Goal: Task Accomplishment & Management: Manage account settings

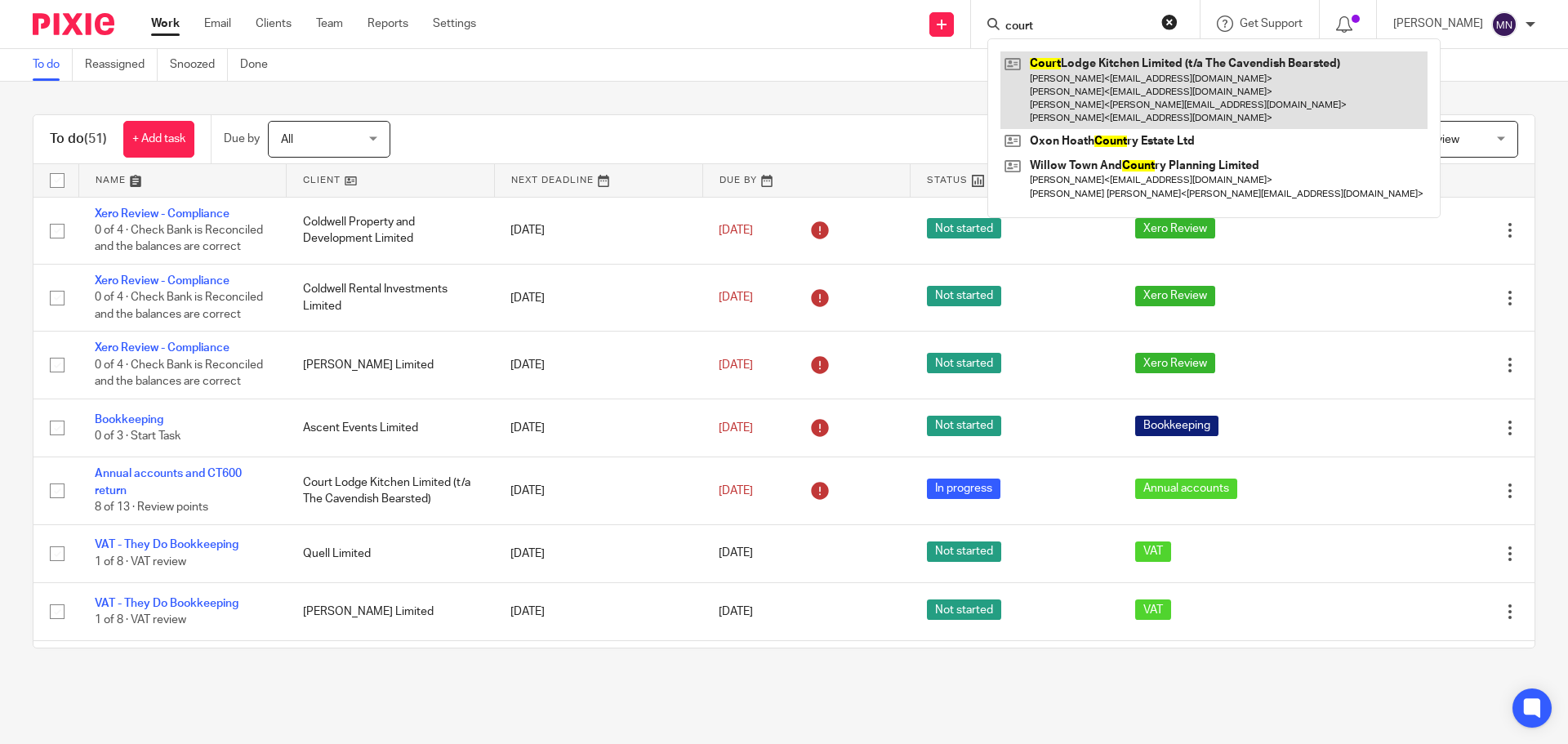
scroll to position [2697, 0]
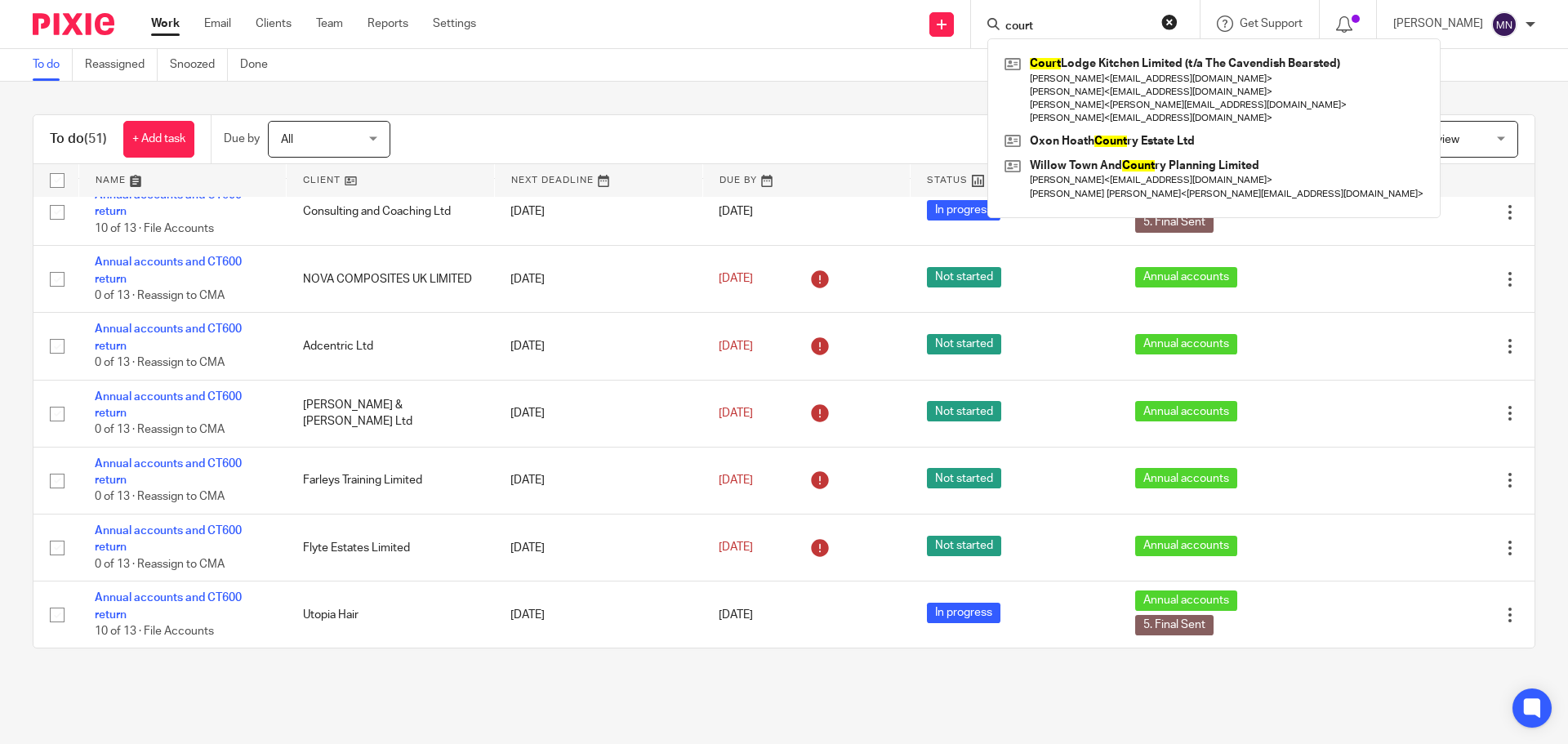
drag, startPoint x: 1074, startPoint y: 35, endPoint x: 1005, endPoint y: 35, distance: 69.0
click at [1005, 35] on div "court Court Lodge Kitchen Limited (t/a The Cavendish Bearsted) Tania Cizmic < t…" at bounding box center [1085, 24] width 229 height 49
click at [1064, 34] on input "court" at bounding box center [1077, 27] width 147 height 15
drag, startPoint x: 1065, startPoint y: 32, endPoint x: 1027, endPoint y: 31, distance: 38.0
click at [1027, 31] on input "court" at bounding box center [1077, 27] width 147 height 15
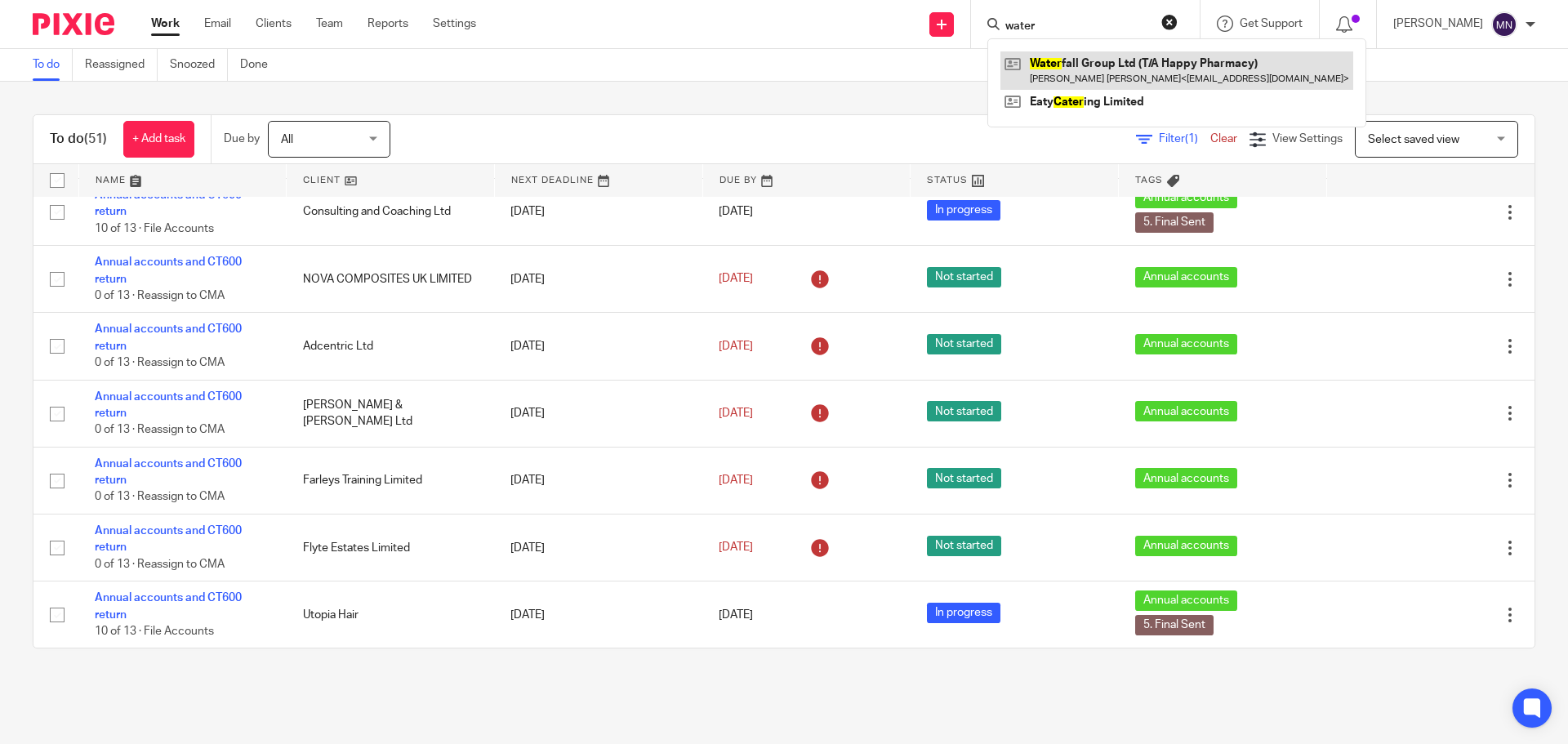
type input "water"
click at [1115, 73] on link at bounding box center [1176, 70] width 353 height 38
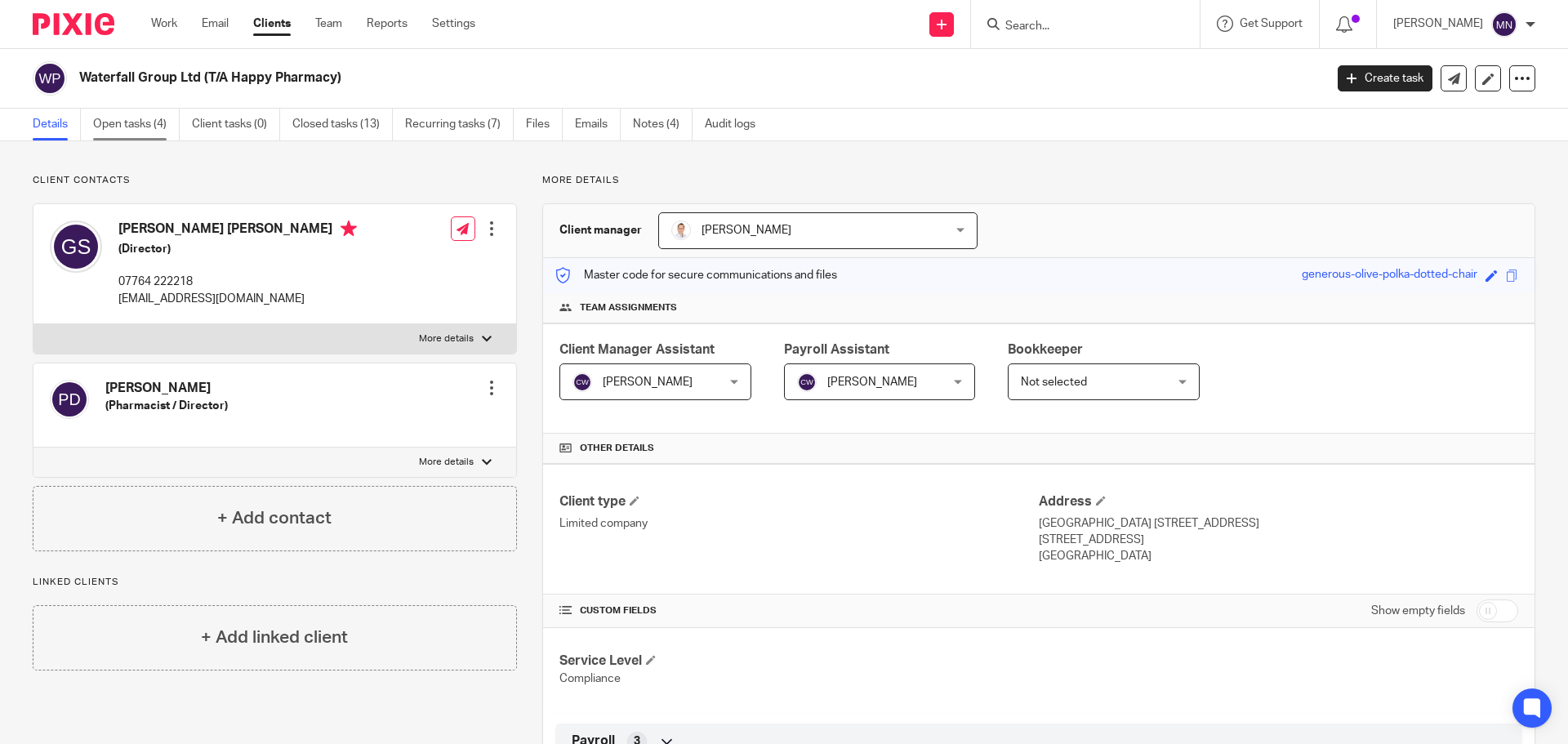
click at [146, 128] on link "Open tasks (4)" at bounding box center [136, 125] width 86 height 32
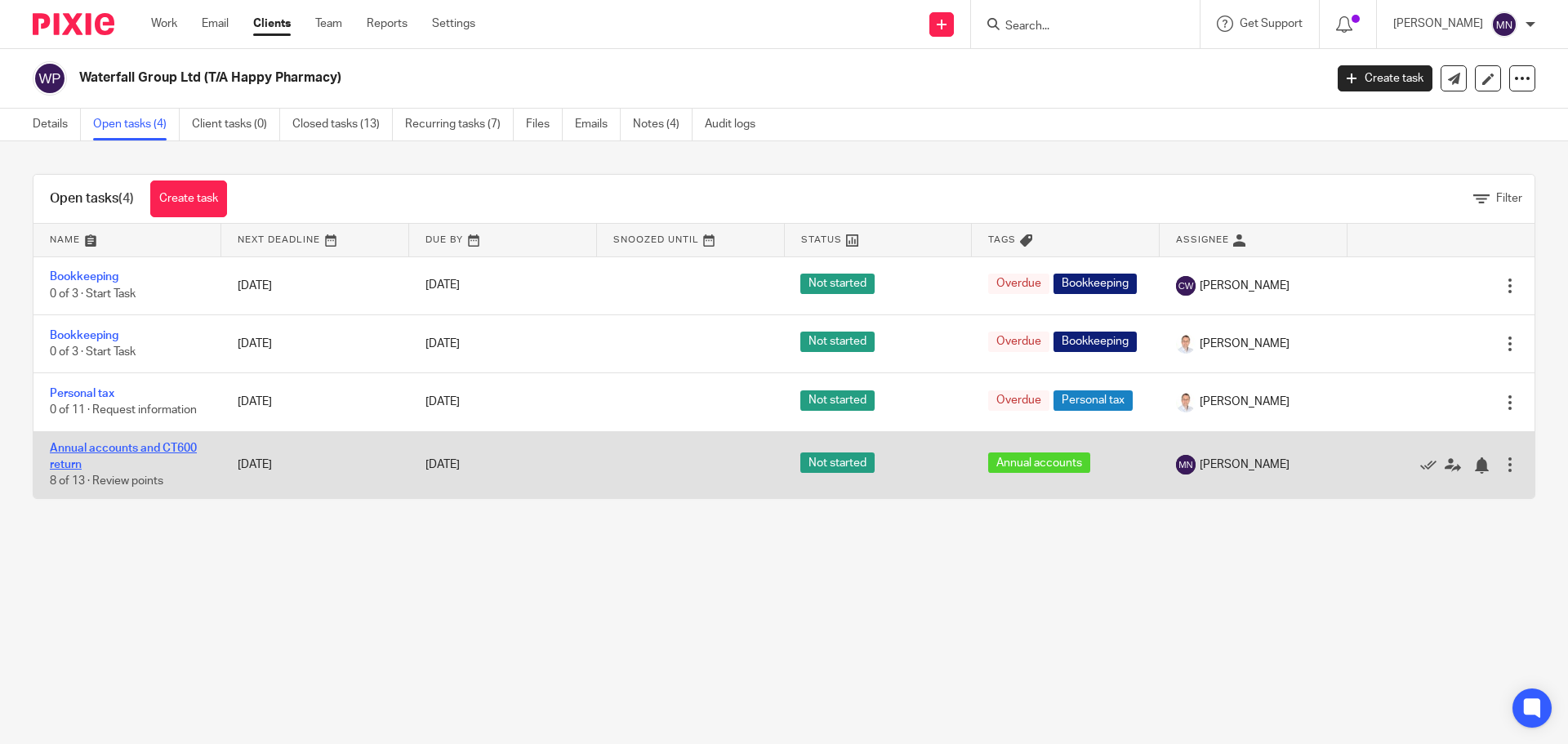
click at [105, 469] on link "Annual accounts and CT600 return" at bounding box center [123, 457] width 147 height 28
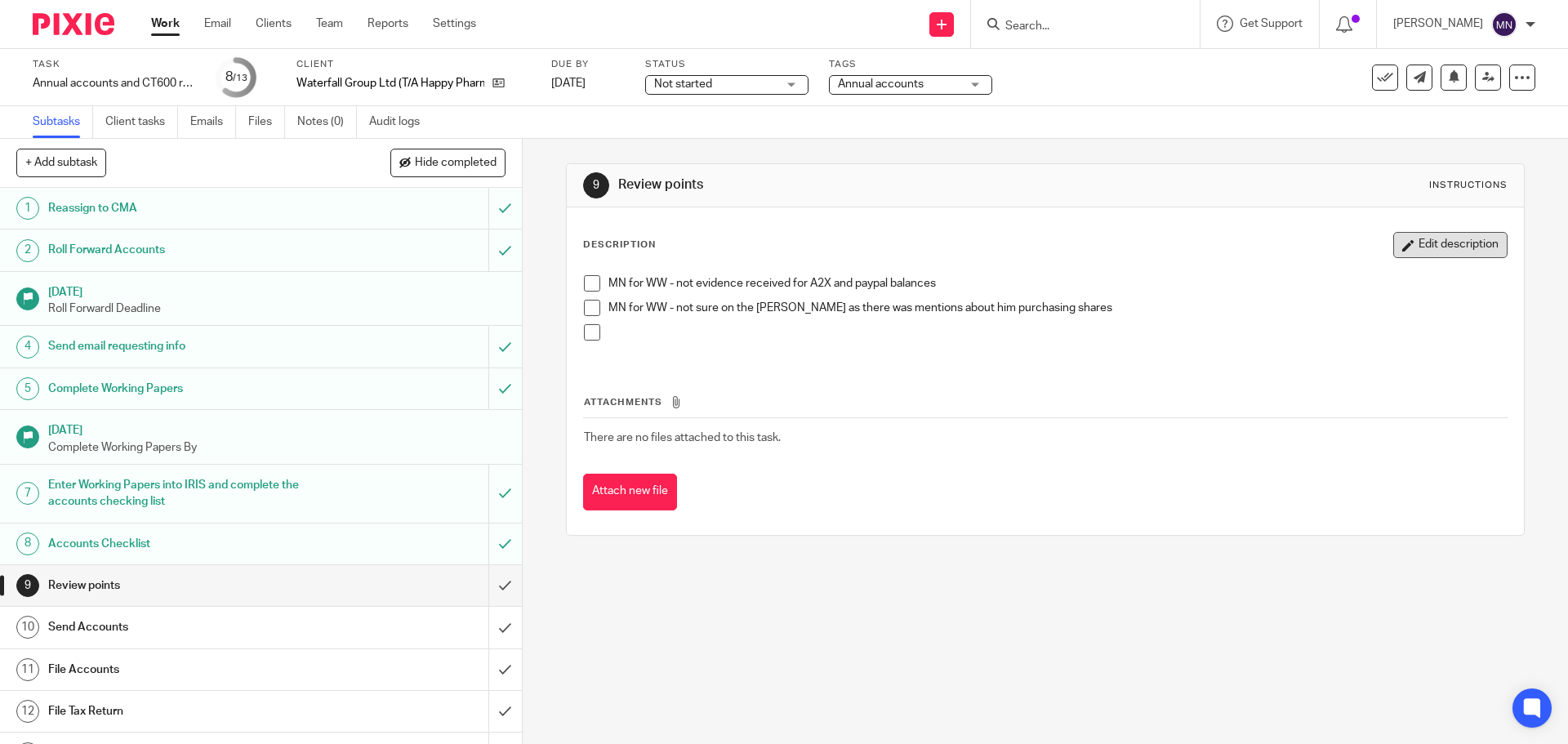
drag, startPoint x: 1351, startPoint y: 254, endPoint x: 1381, endPoint y: 248, distance: 30.6
click at [1360, 253] on div "Description Edit description" at bounding box center [1045, 245] width 924 height 26
click at [1402, 247] on icon "button" at bounding box center [1408, 245] width 12 height 12
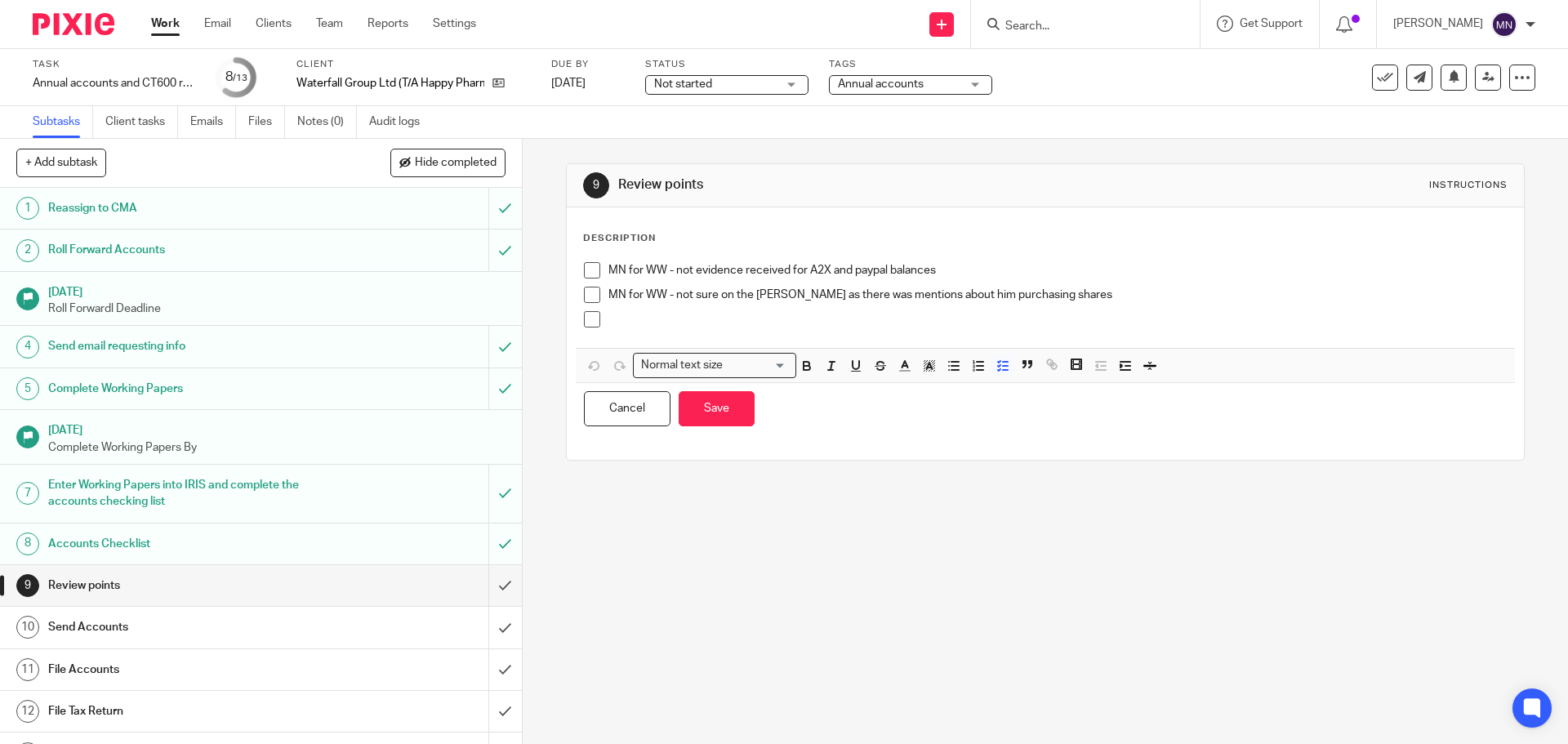
click at [1119, 289] on p "MN for WW - not sure on the [PERSON_NAME] as there was mentions about him purch…" at bounding box center [1057, 294] width 897 height 16
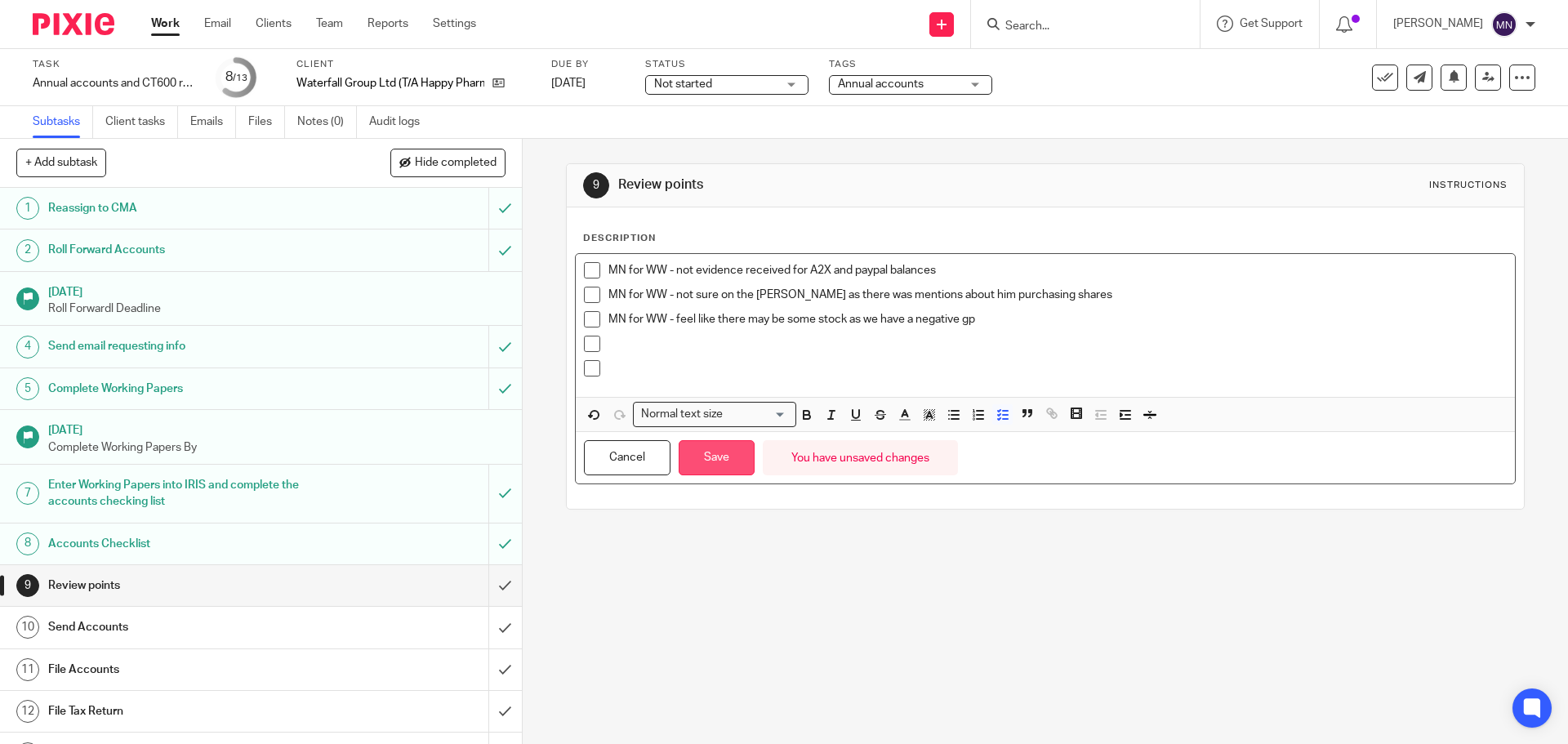
click at [710, 465] on button "Save" at bounding box center [717, 457] width 76 height 35
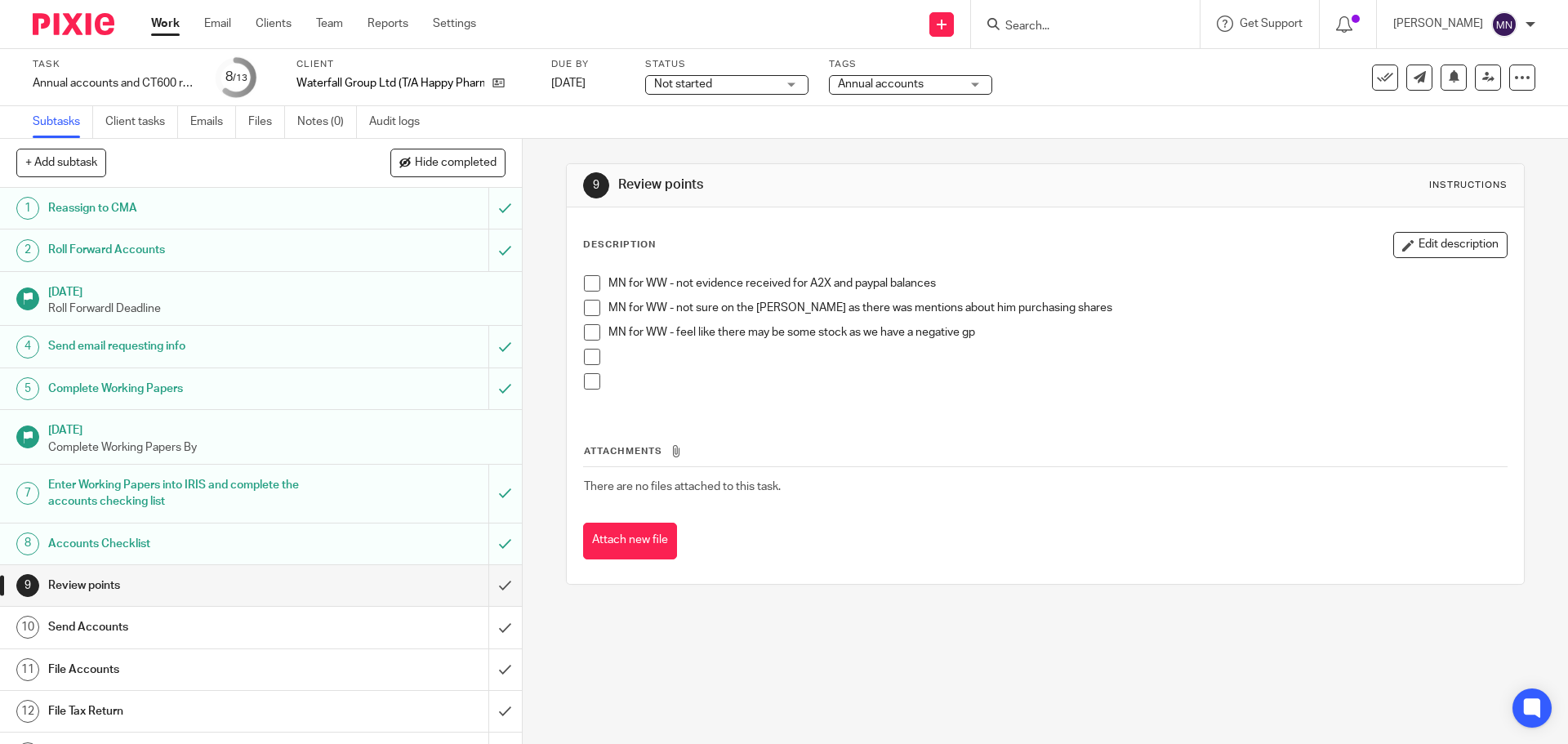
click at [1421, 253] on button "Edit description" at bounding box center [1450, 245] width 114 height 26
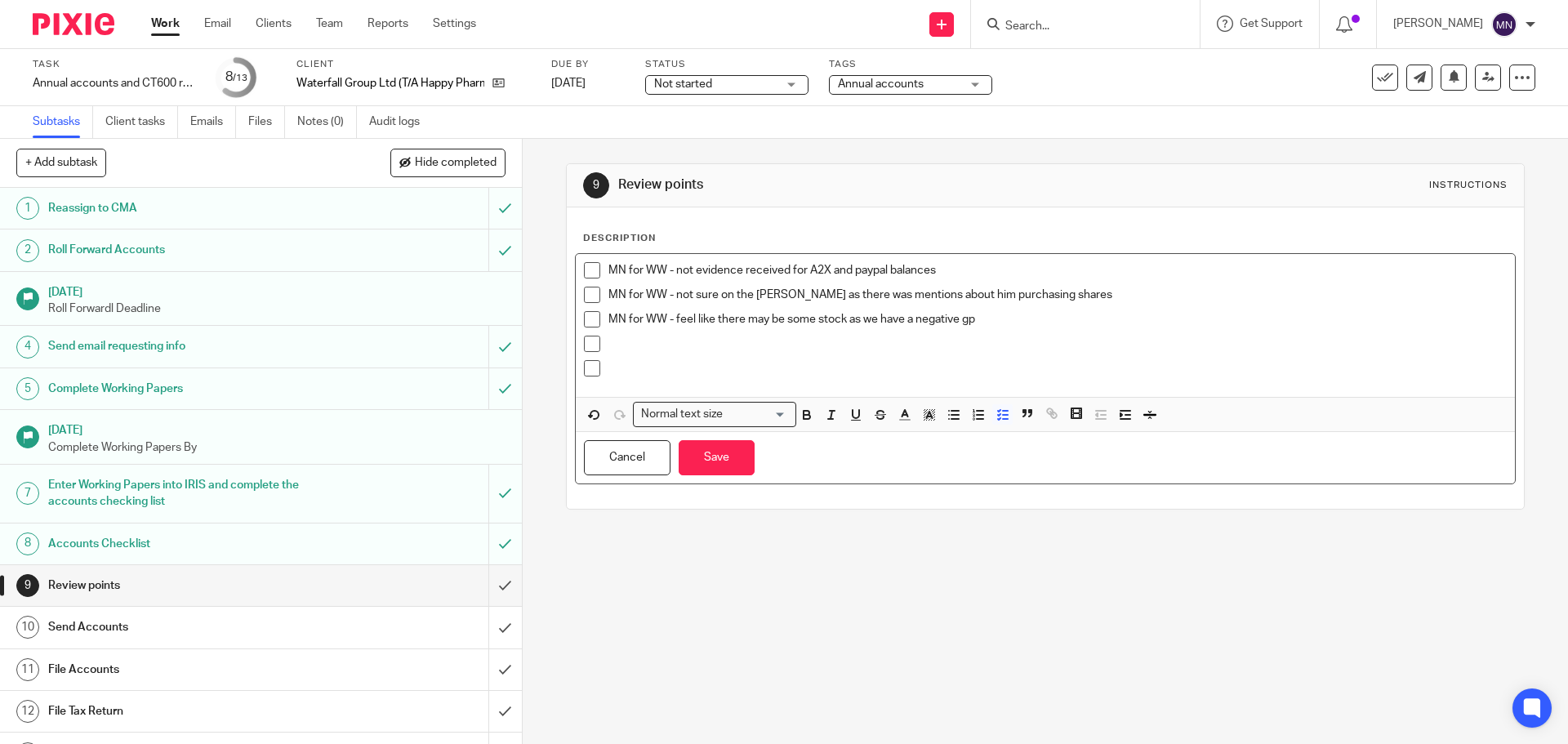
click at [675, 316] on p "MN for WW - feel like there may be some stock as we have a negative gp" at bounding box center [1057, 319] width 897 height 16
drag, startPoint x: 743, startPoint y: 326, endPoint x: 779, endPoint y: 327, distance: 36.0
click at [779, 327] on p "MN for WW - feel like there may be some stock as we have a negative gp" at bounding box center [1057, 319] width 897 height 16
click at [999, 322] on p "MN for WW - feel like there could be some stock as we have a negative gp" at bounding box center [1057, 319] width 897 height 16
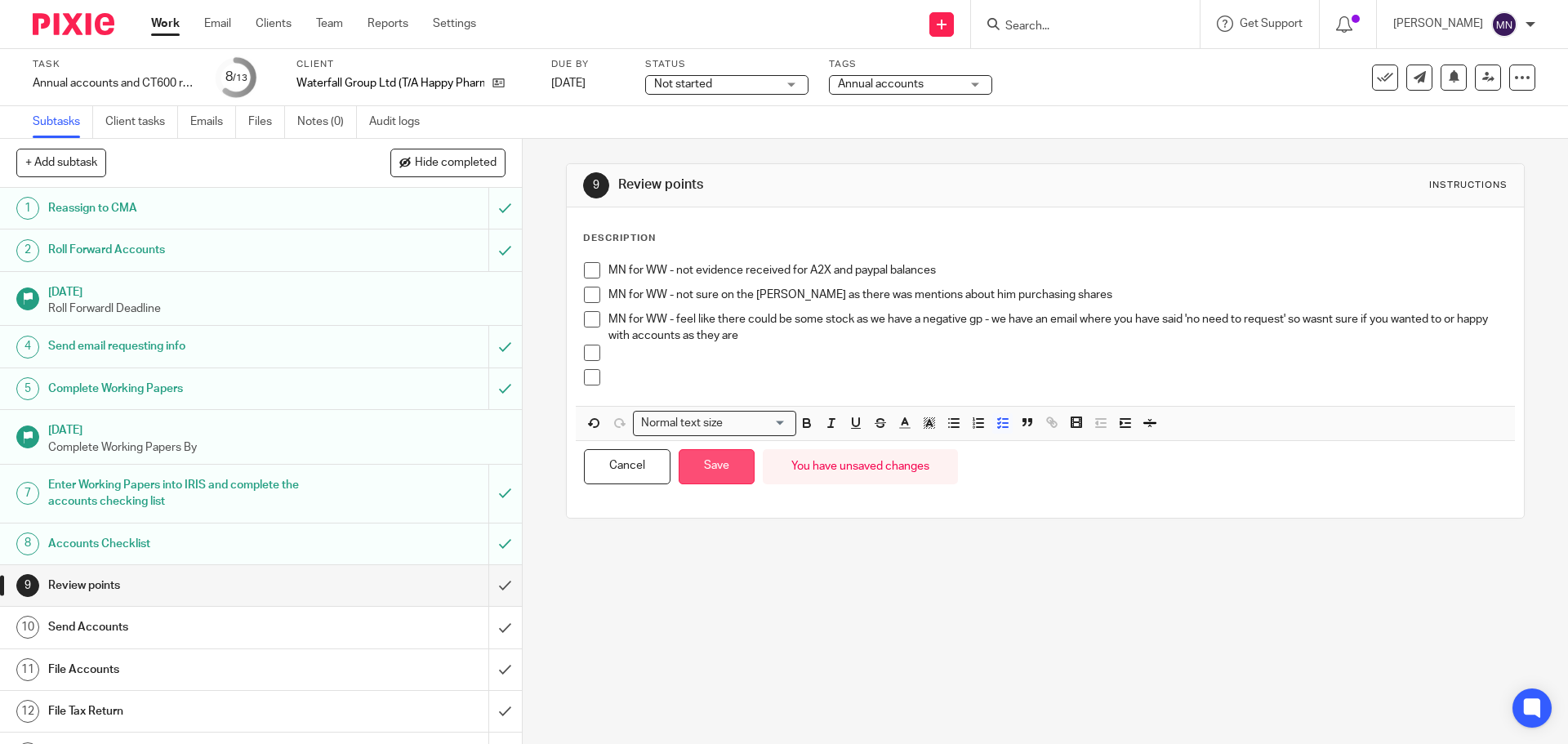
click at [709, 478] on button "Save" at bounding box center [717, 466] width 76 height 35
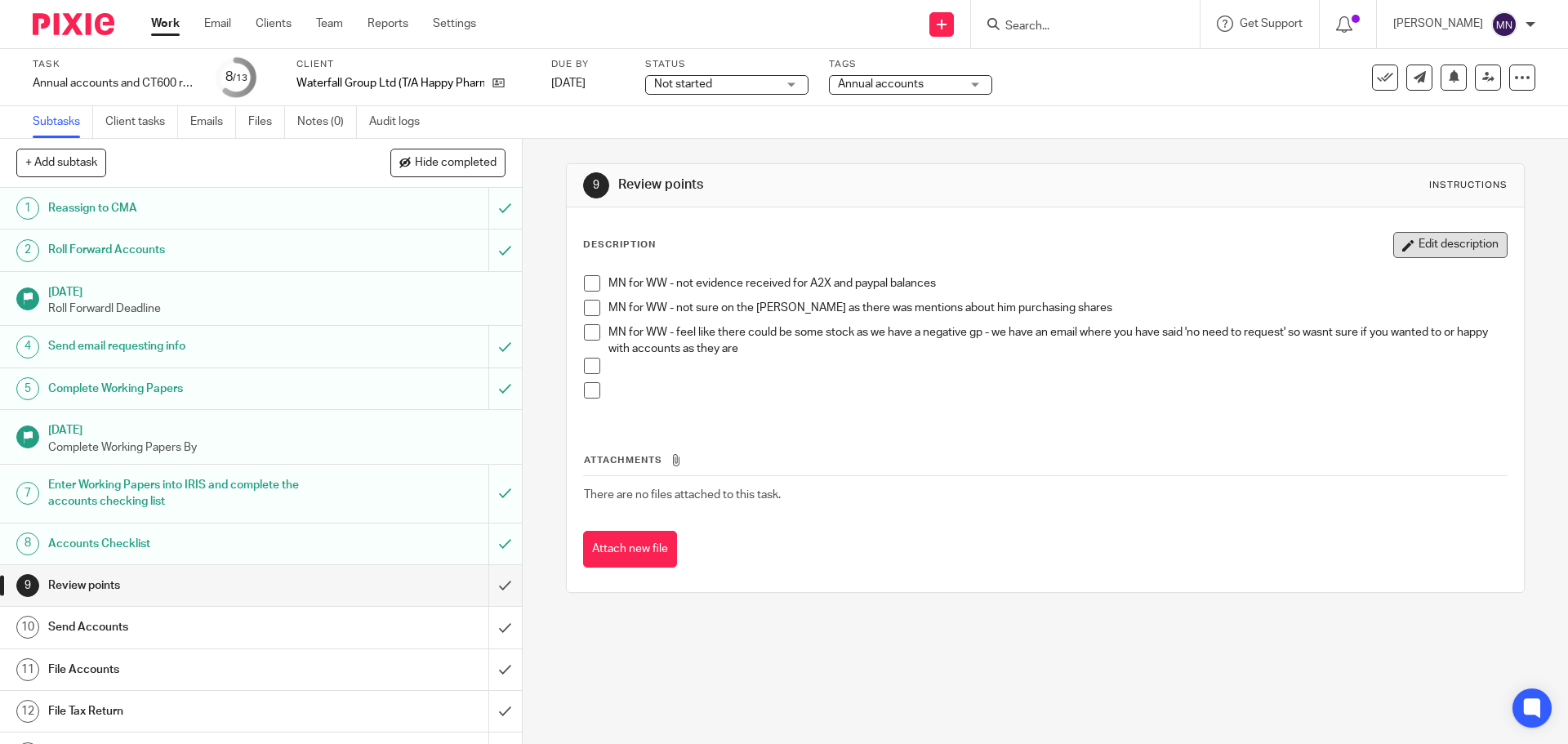
click at [1414, 254] on button "Edit description" at bounding box center [1450, 245] width 114 height 26
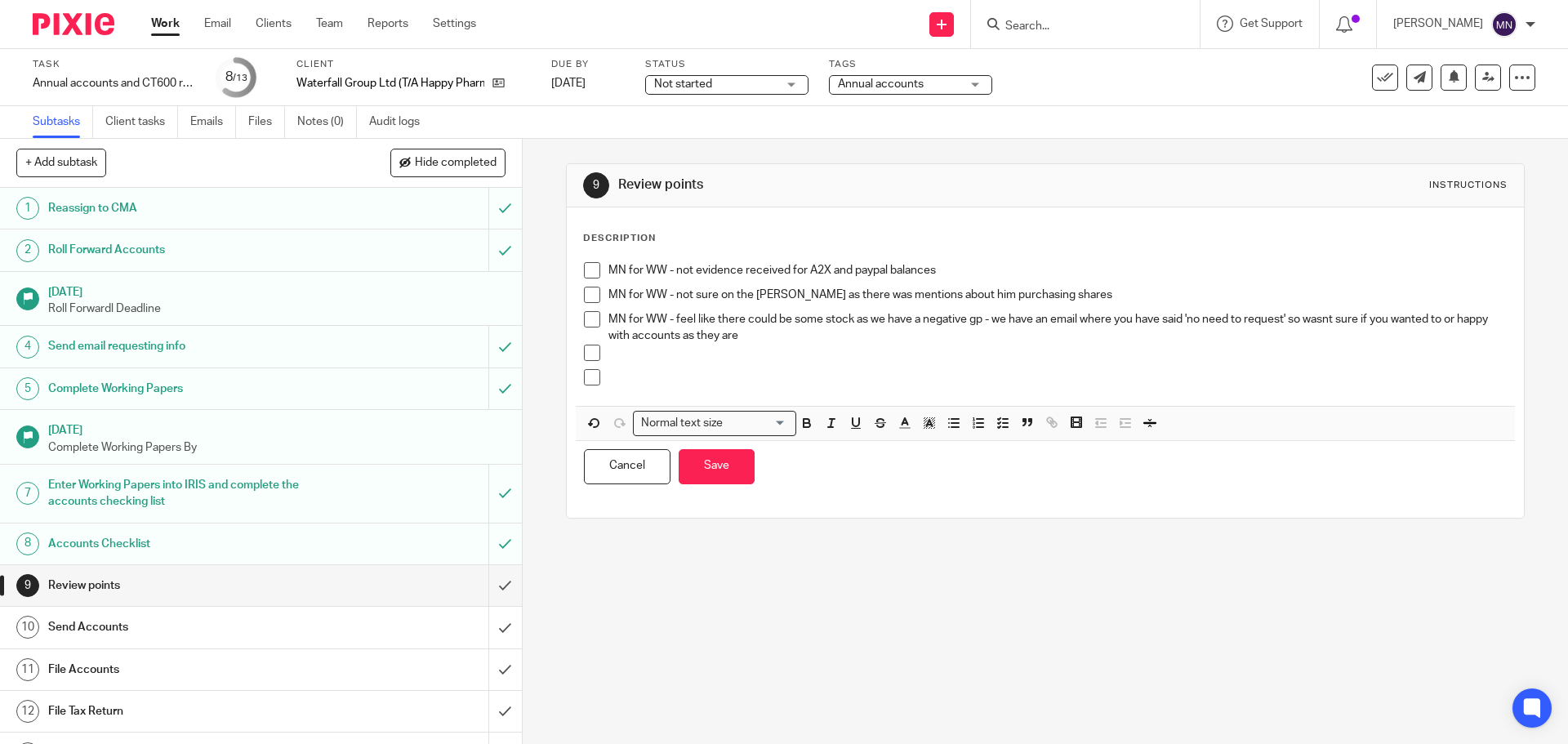
click at [707, 352] on p at bounding box center [1057, 353] width 897 height 16
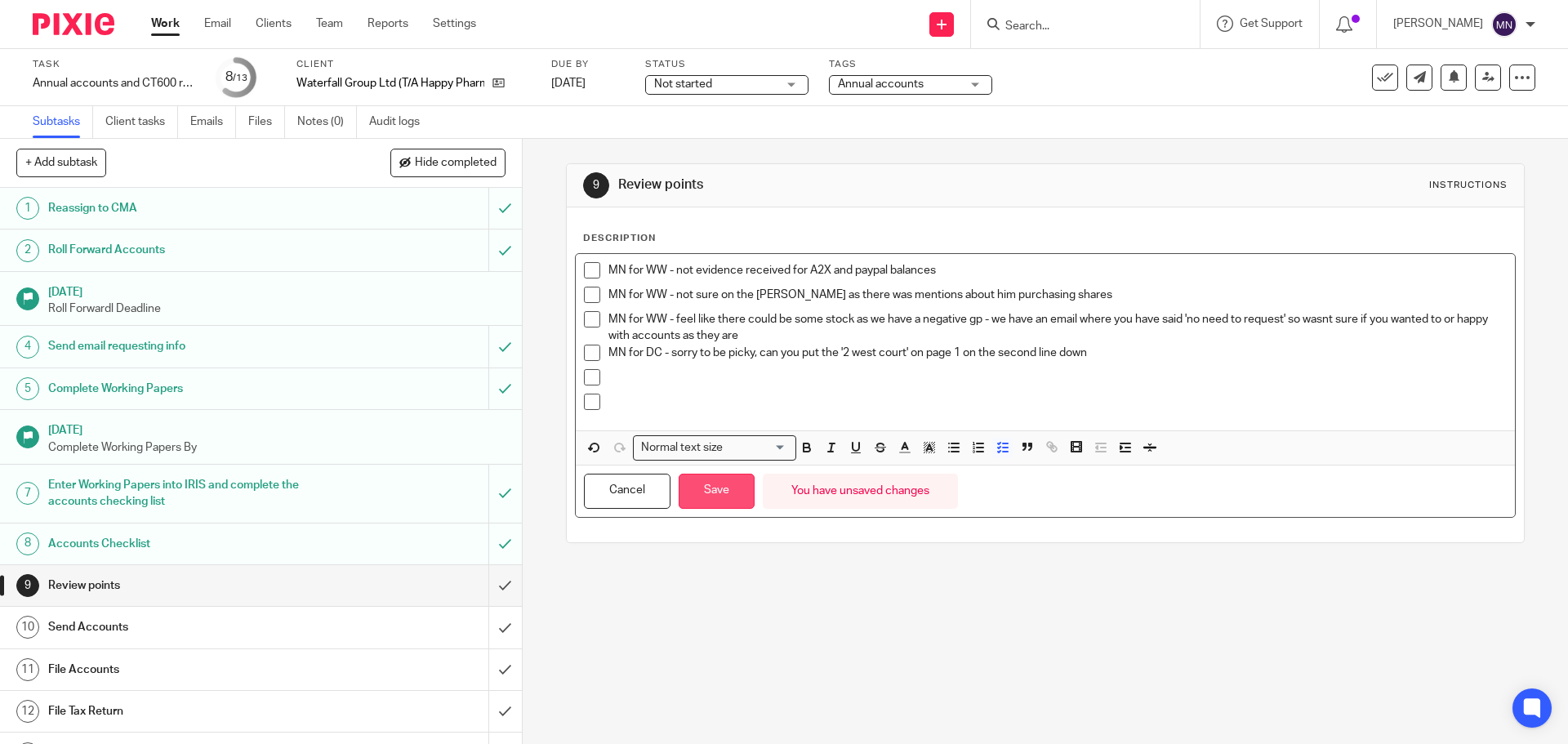
click at [735, 487] on button "Save" at bounding box center [717, 490] width 76 height 35
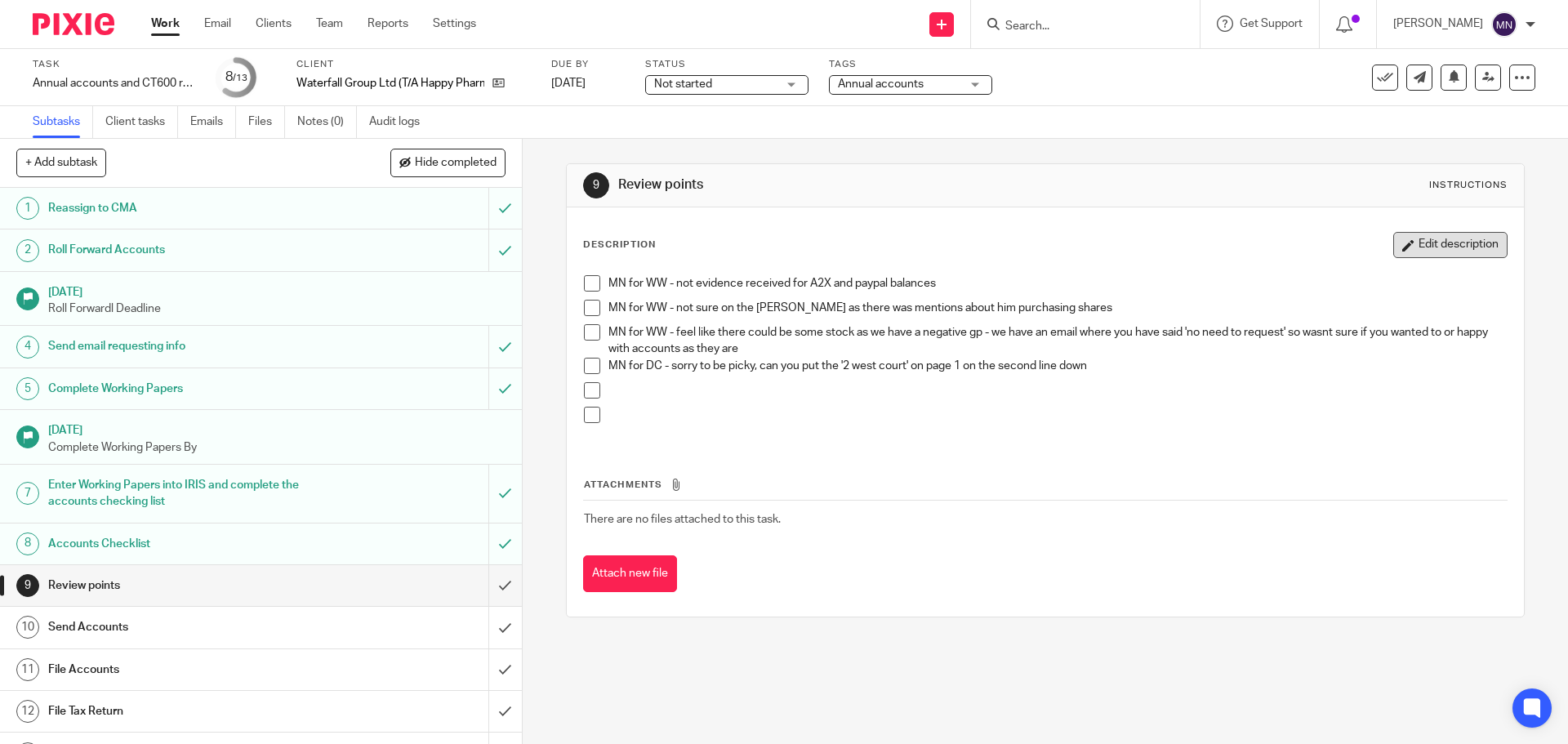
click at [1402, 249] on icon "button" at bounding box center [1408, 245] width 12 height 12
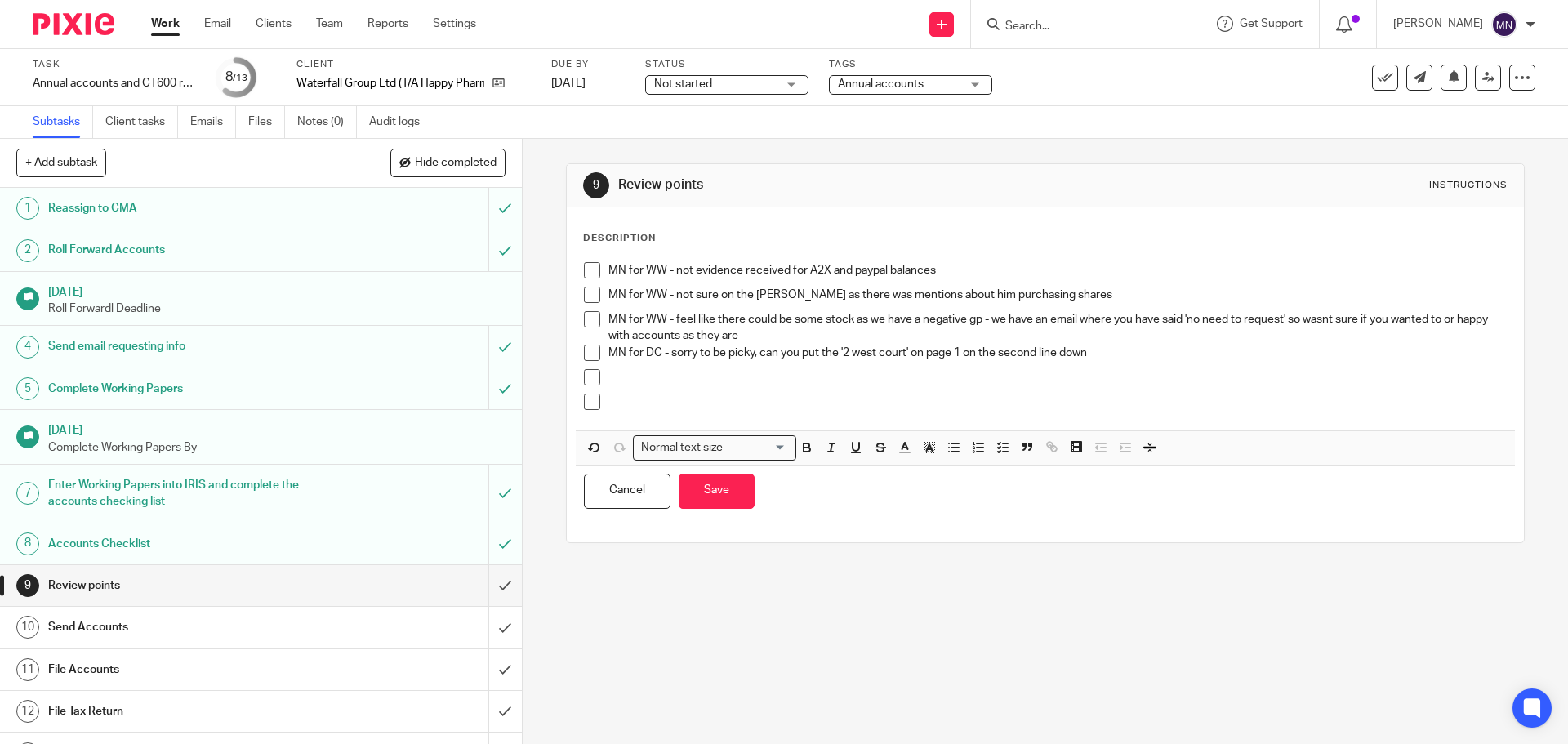
click at [698, 372] on p at bounding box center [1057, 376] width 897 height 16
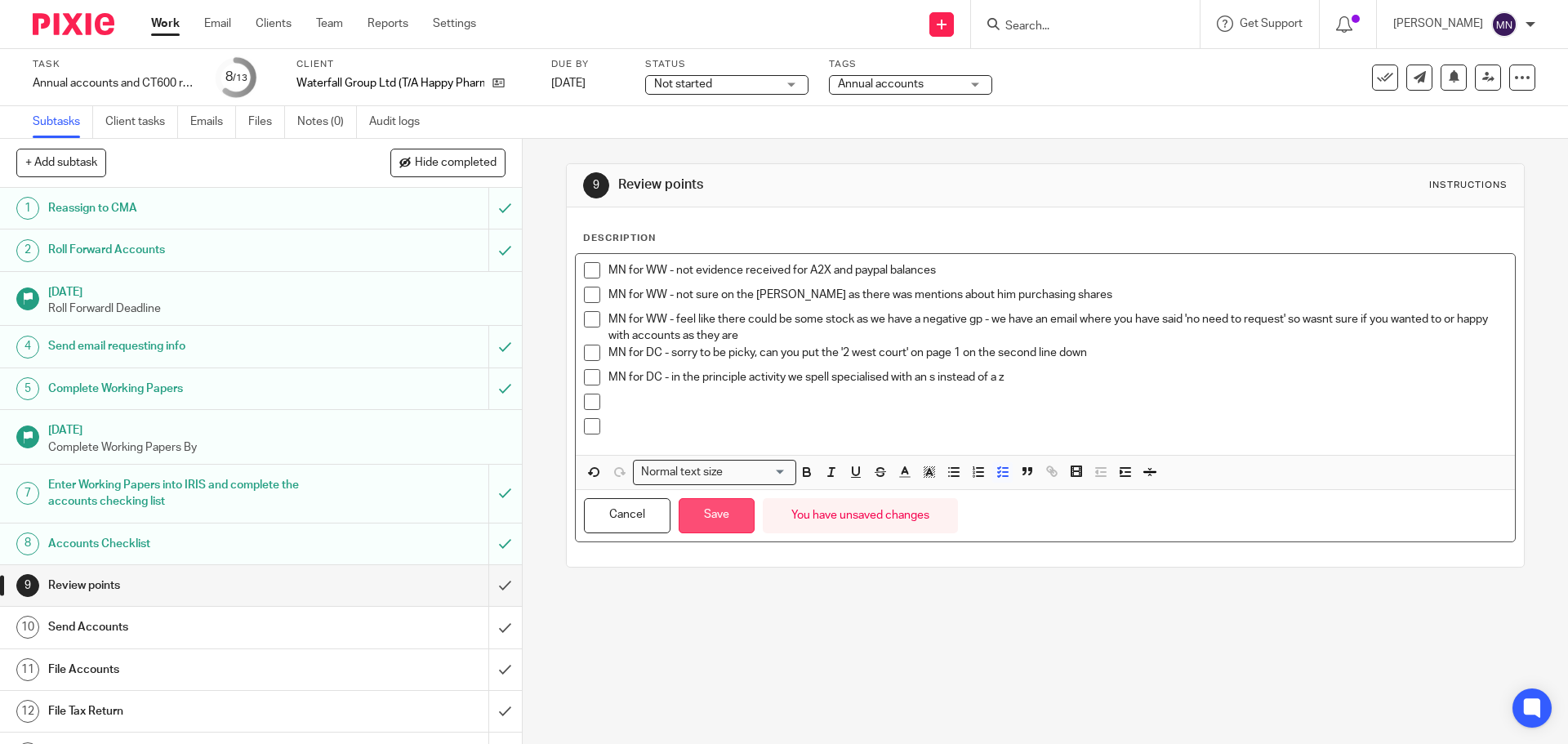
click at [697, 526] on button "Save" at bounding box center [717, 515] width 76 height 35
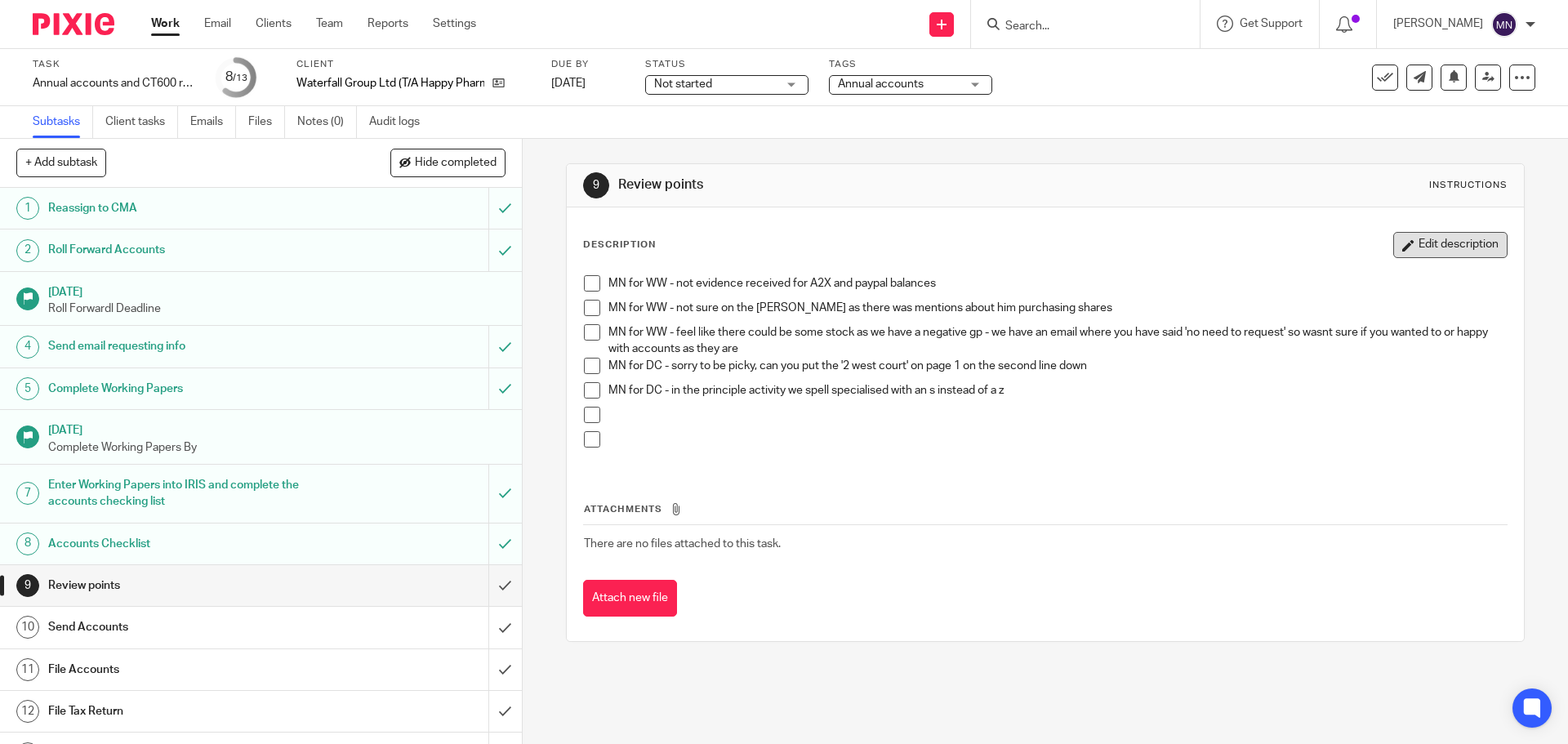
click at [1400, 253] on button "Edit description" at bounding box center [1450, 245] width 114 height 26
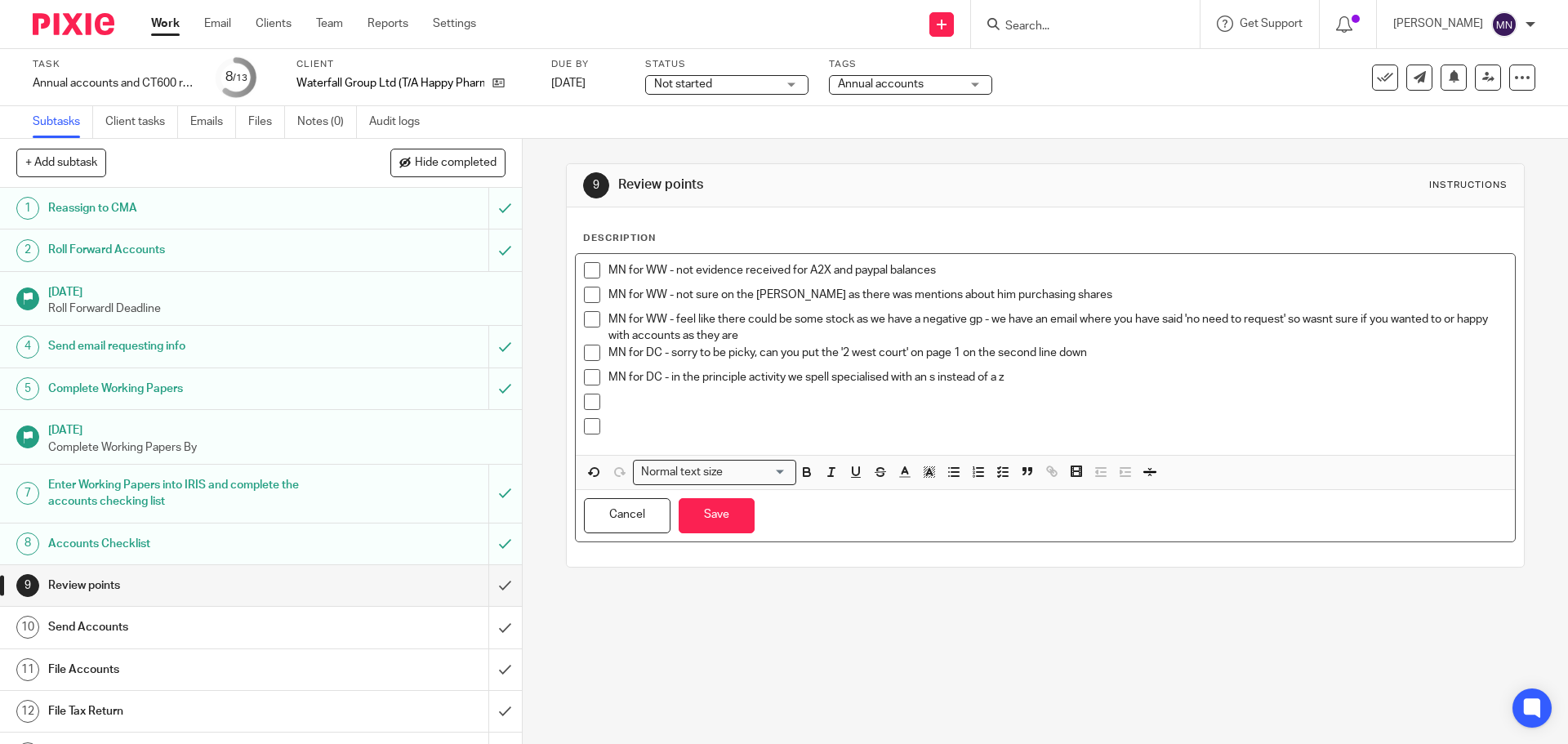
click at [631, 408] on p at bounding box center [1057, 401] width 897 height 16
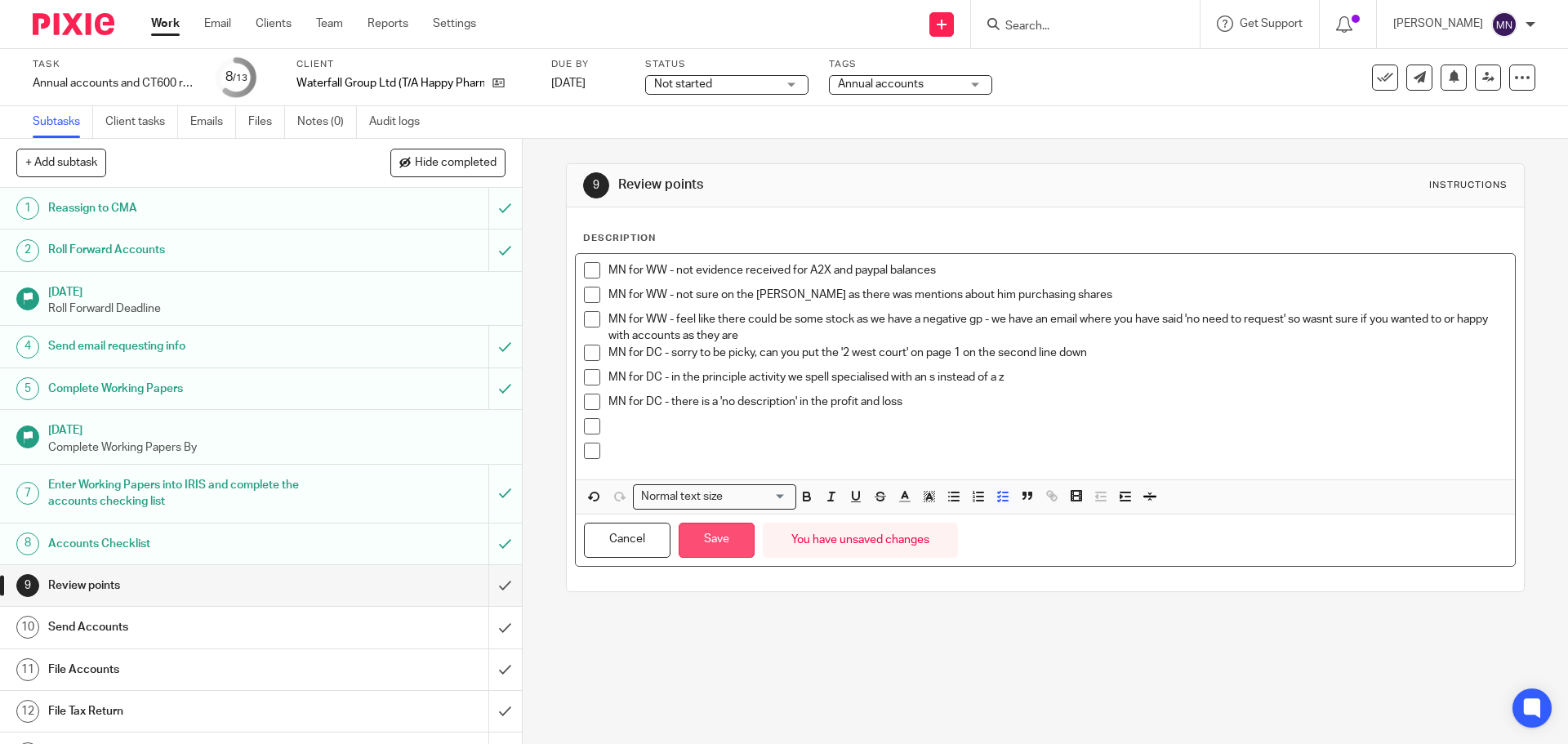
click at [698, 529] on button "Save" at bounding box center [717, 539] width 76 height 35
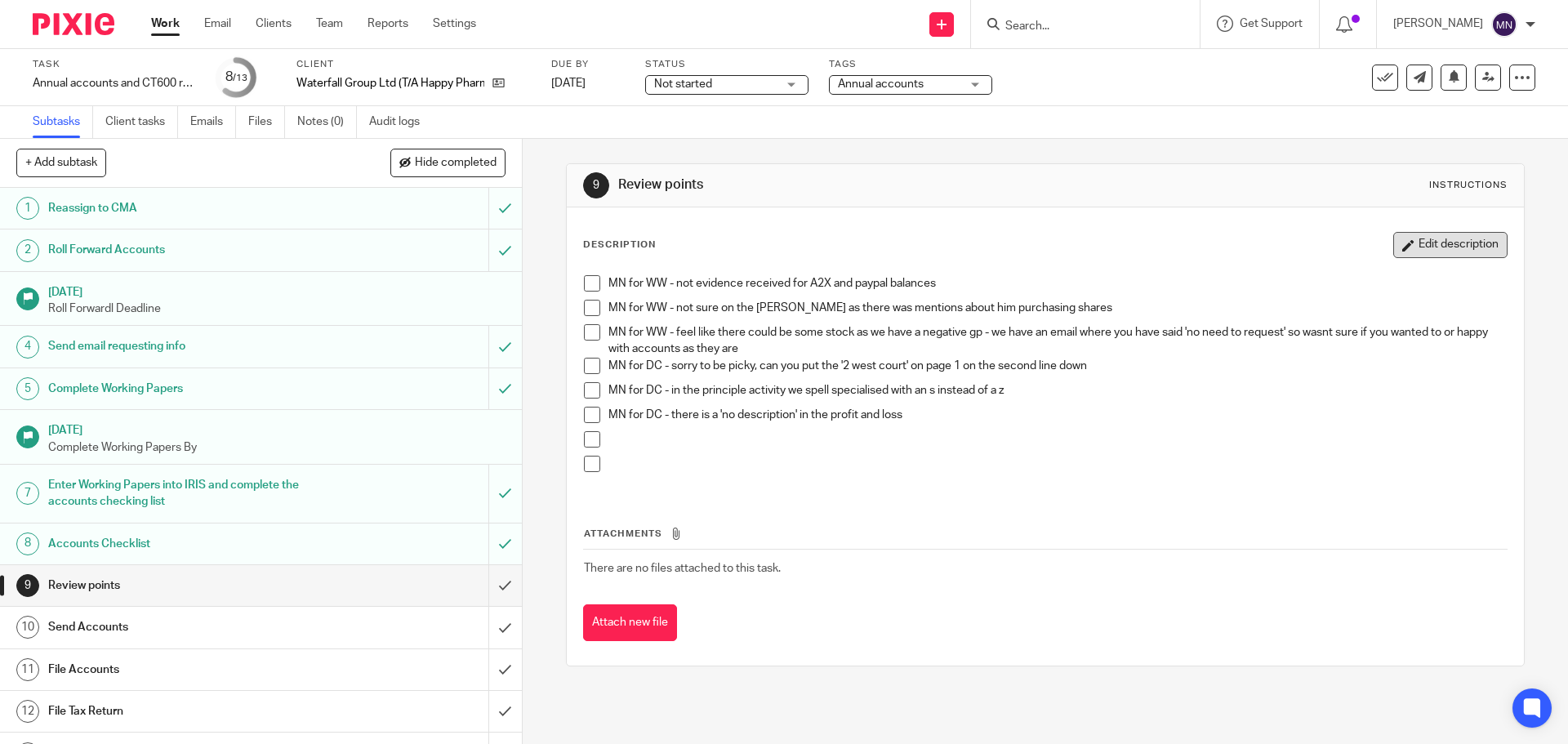
click at [1463, 245] on button "Edit description" at bounding box center [1450, 245] width 114 height 26
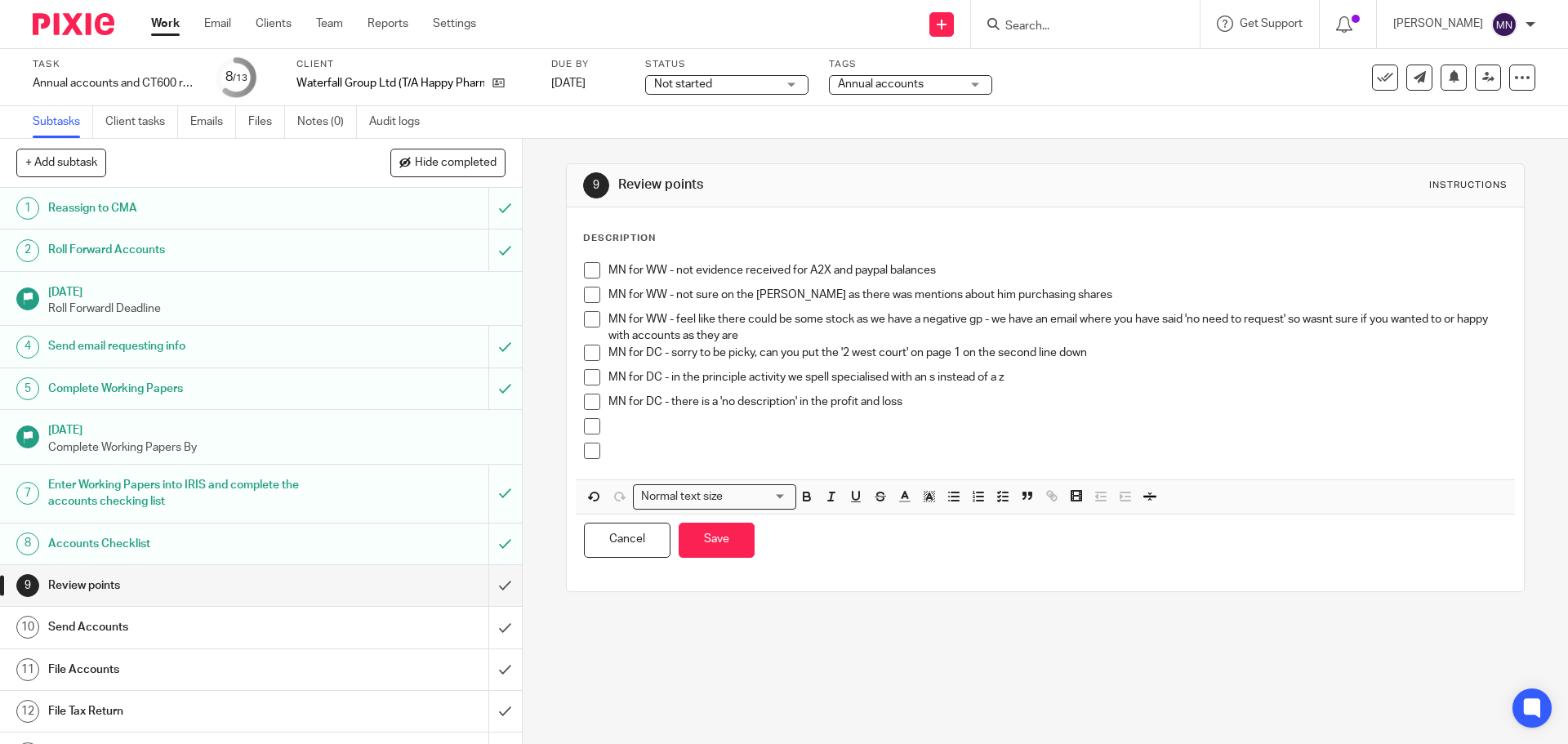
click at [609, 441] on div at bounding box center [1057, 430] width 897 height 25
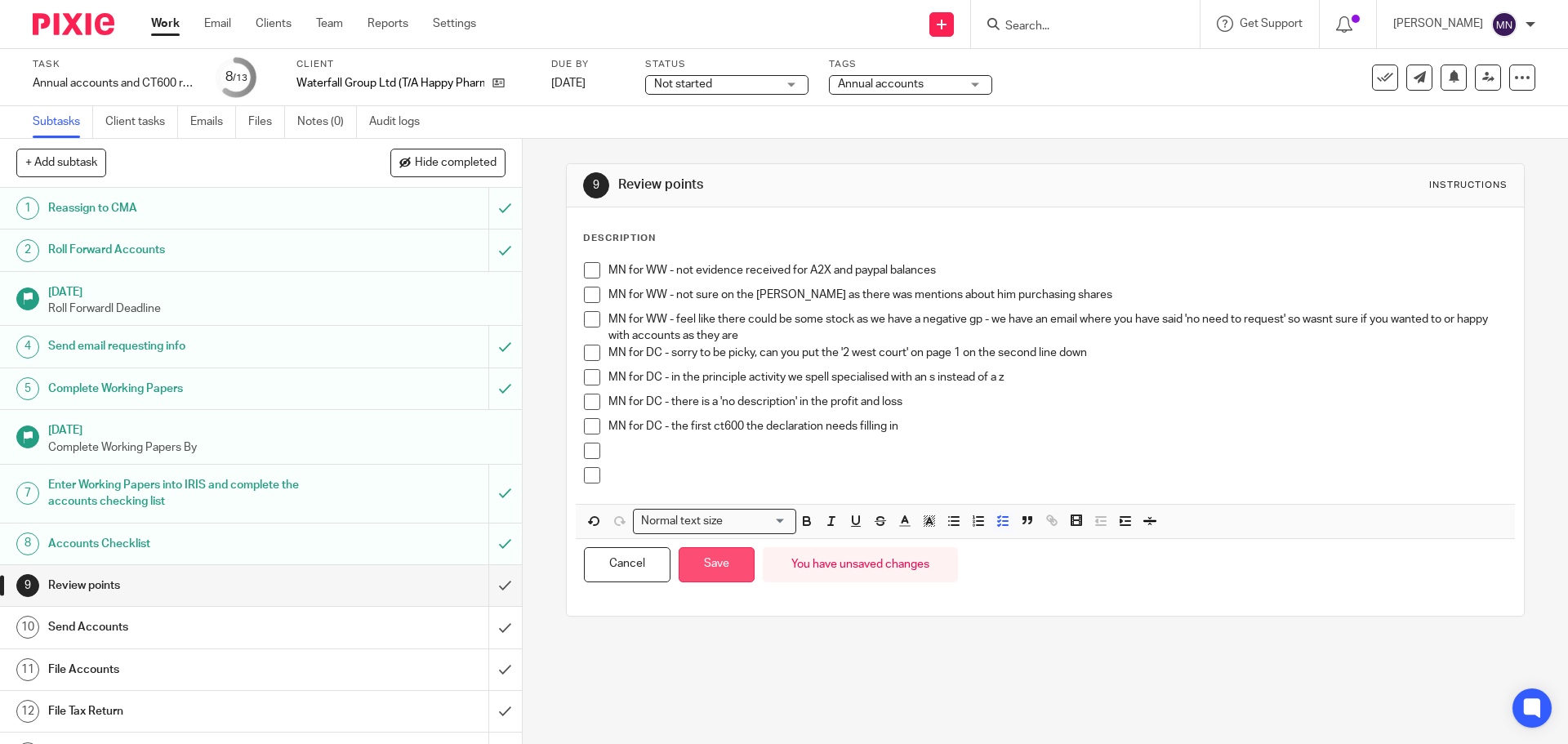
click at [729, 559] on button "Save" at bounding box center [717, 564] width 76 height 35
